Goal: Information Seeking & Learning: Learn about a topic

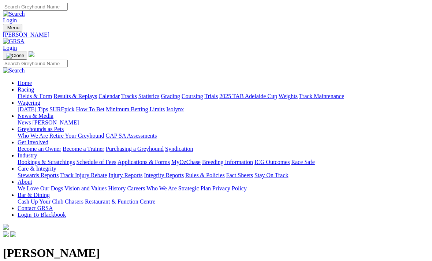
click at [34, 86] on link "Racing" at bounding box center [26, 89] width 16 height 6
click at [97, 93] on link "Results & Replays" at bounding box center [75, 96] width 44 height 6
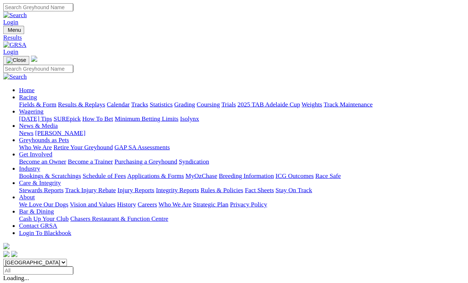
scroll to position [3, 0]
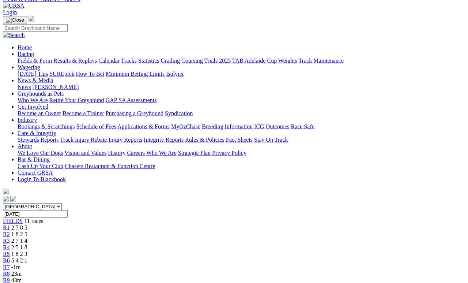
scroll to position [36, 0]
click at [27, 237] on span "2 7 1 4" at bounding box center [19, 240] width 16 height 6
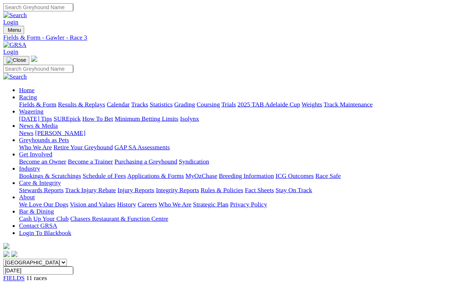
scroll to position [3, 0]
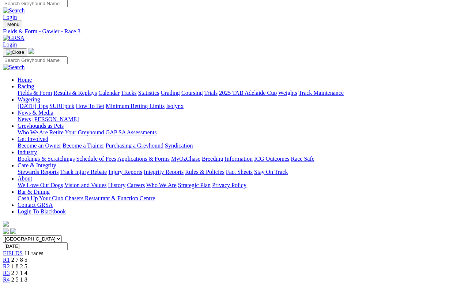
click at [10, 260] on link "R2" at bounding box center [6, 266] width 7 height 6
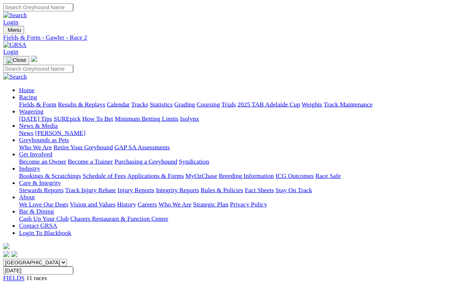
scroll to position [3, 0]
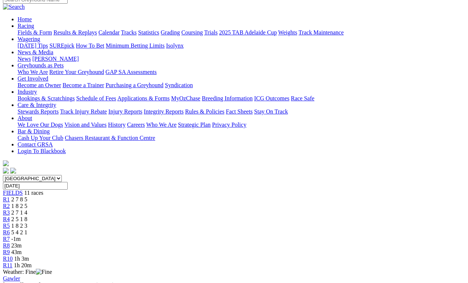
scroll to position [91, 0]
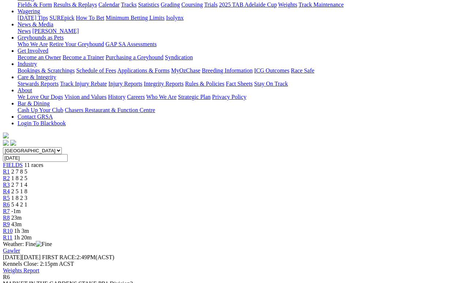
click at [10, 195] on link "R5" at bounding box center [6, 198] width 7 height 6
